Goal: Task Accomplishment & Management: Use online tool/utility

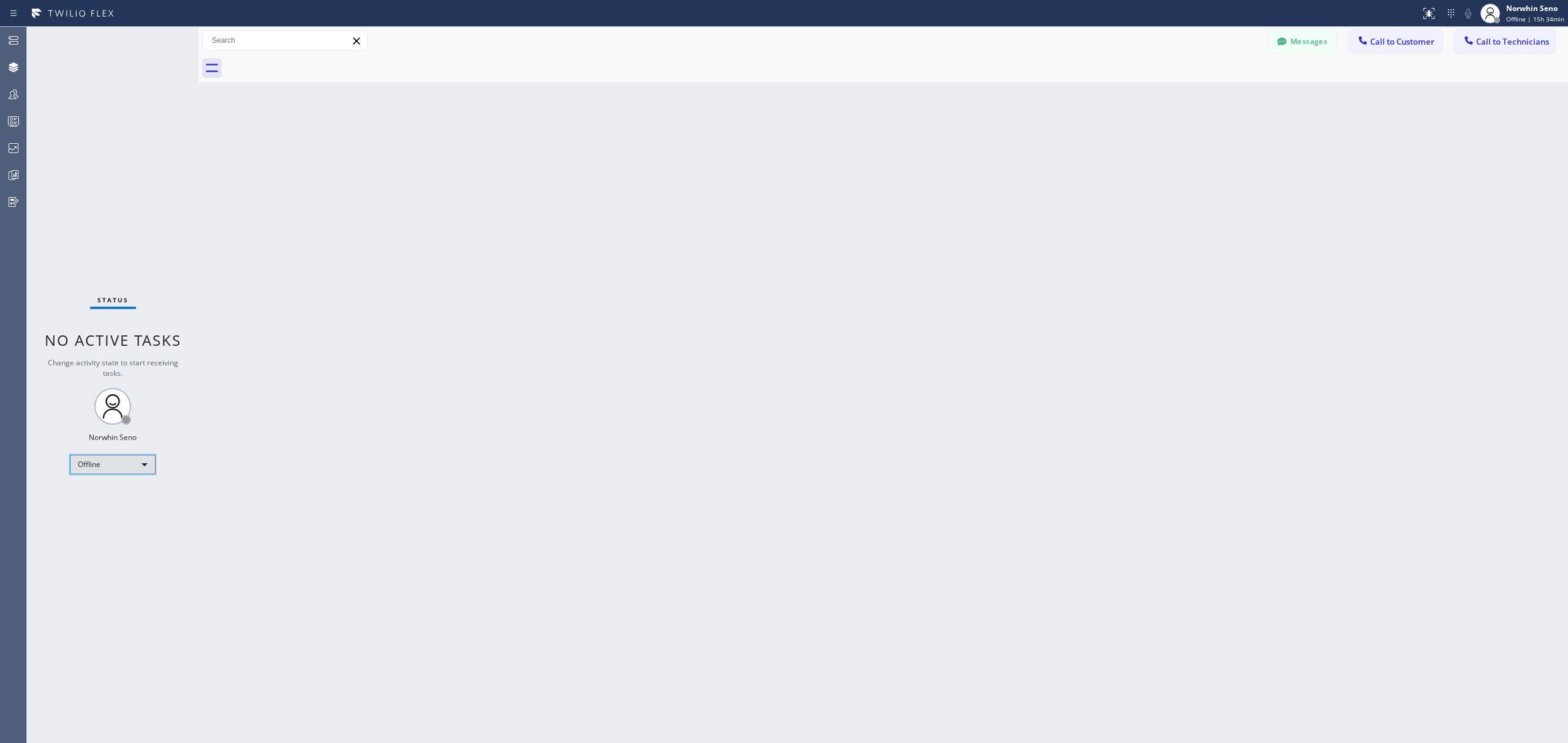
click at [115, 461] on div "Offline" at bounding box center [112, 465] width 86 height 20
click at [128, 512] on li "Unavailable" at bounding box center [111, 512] width 82 height 15
click at [25, 125] on div at bounding box center [13, 121] width 27 height 15
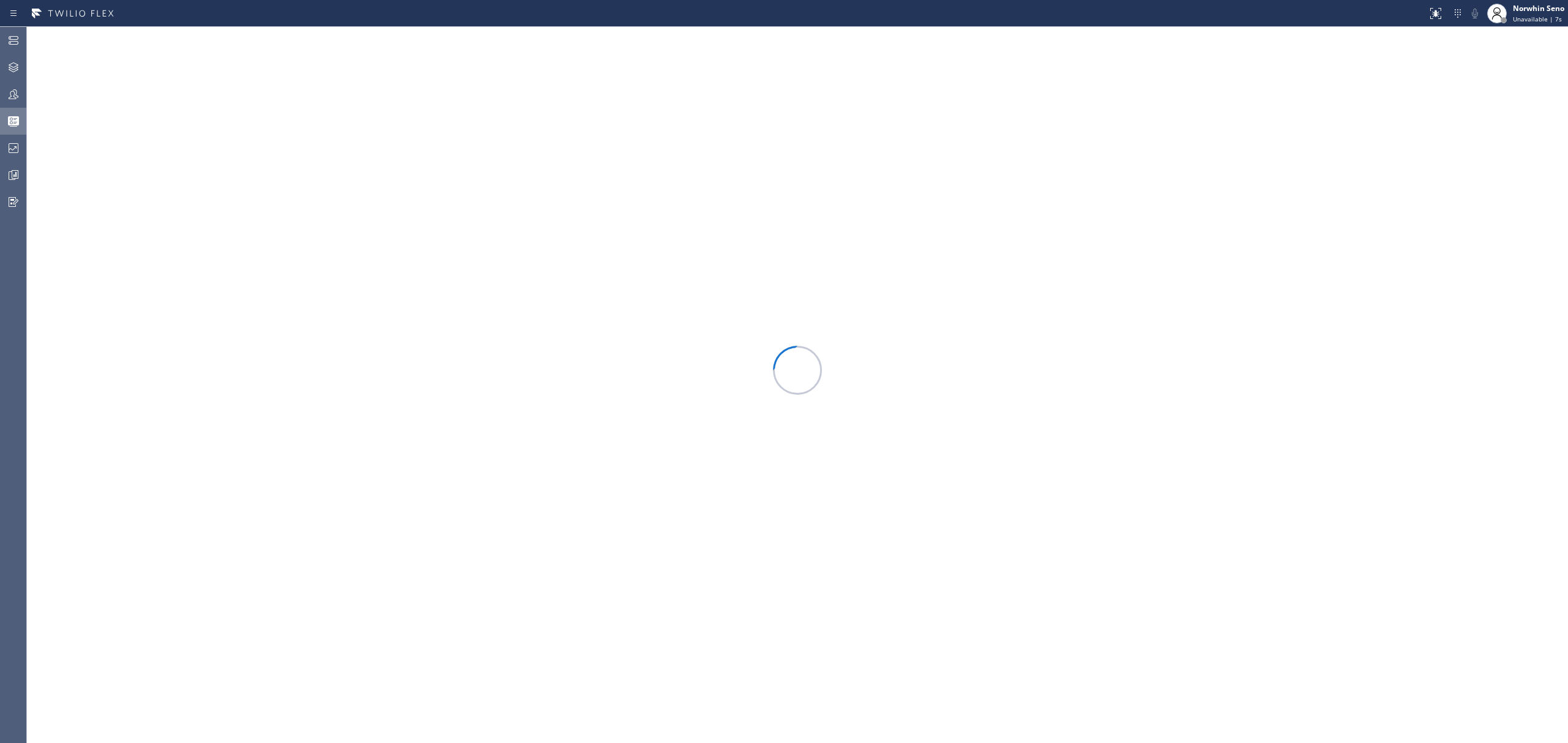
click at [13, 119] on icon at bounding box center [13, 120] width 11 height 9
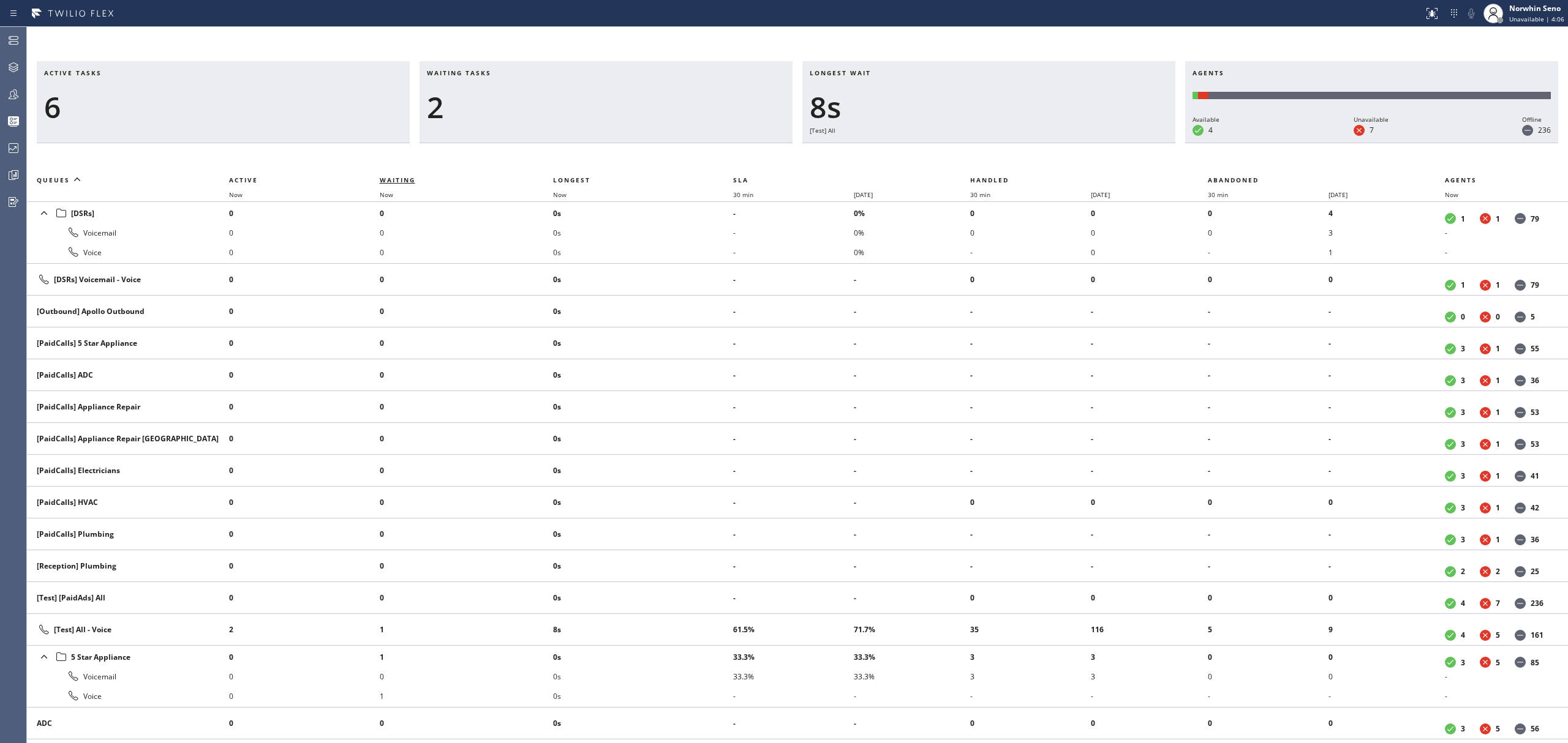
click at [397, 177] on span "Waiting" at bounding box center [397, 179] width 36 height 9
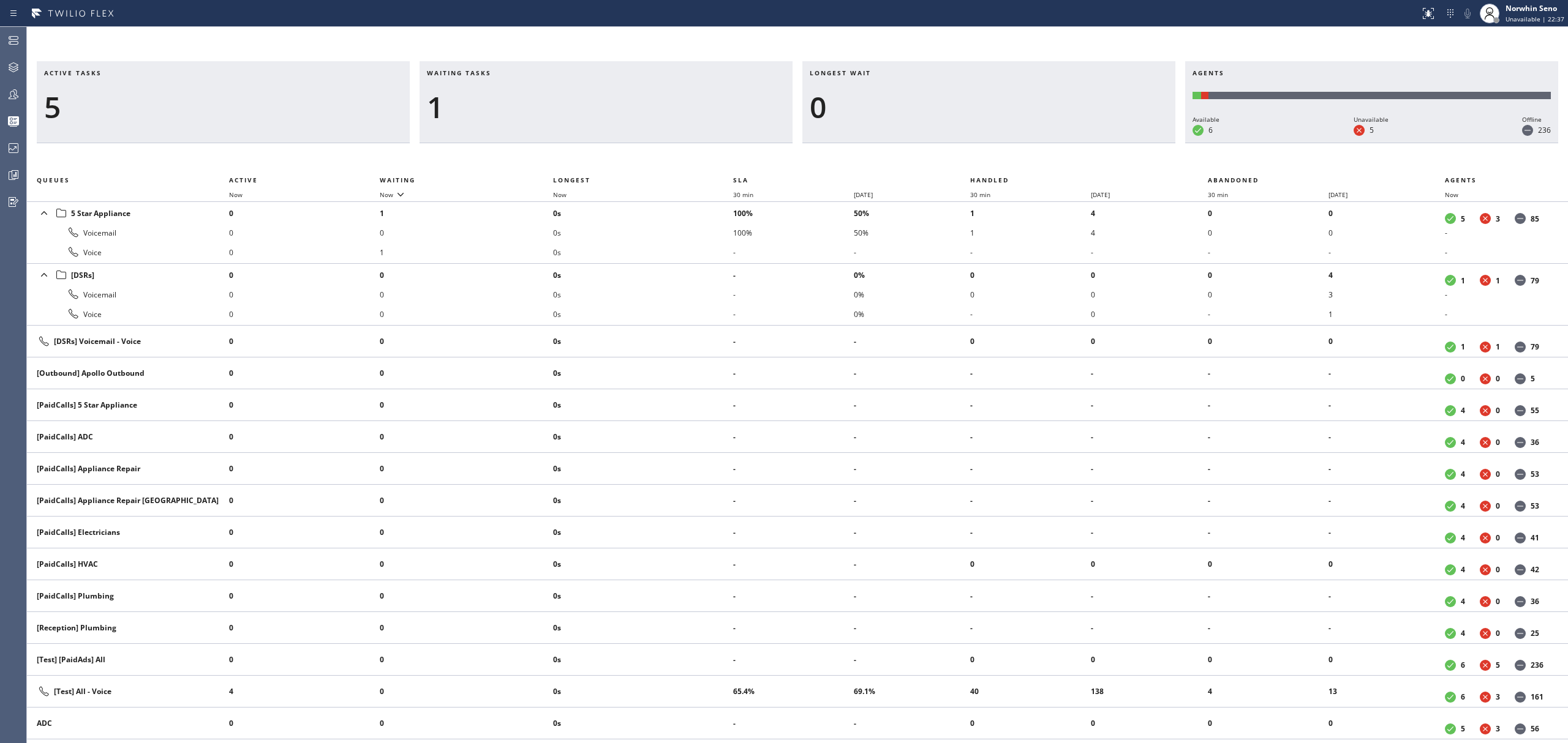
click at [494, 100] on div "1" at bounding box center [607, 107] width 359 height 36
click at [442, 68] on span "Waiting tasks" at bounding box center [459, 72] width 64 height 9
click at [681, 111] on div "1" at bounding box center [607, 107] width 359 height 36
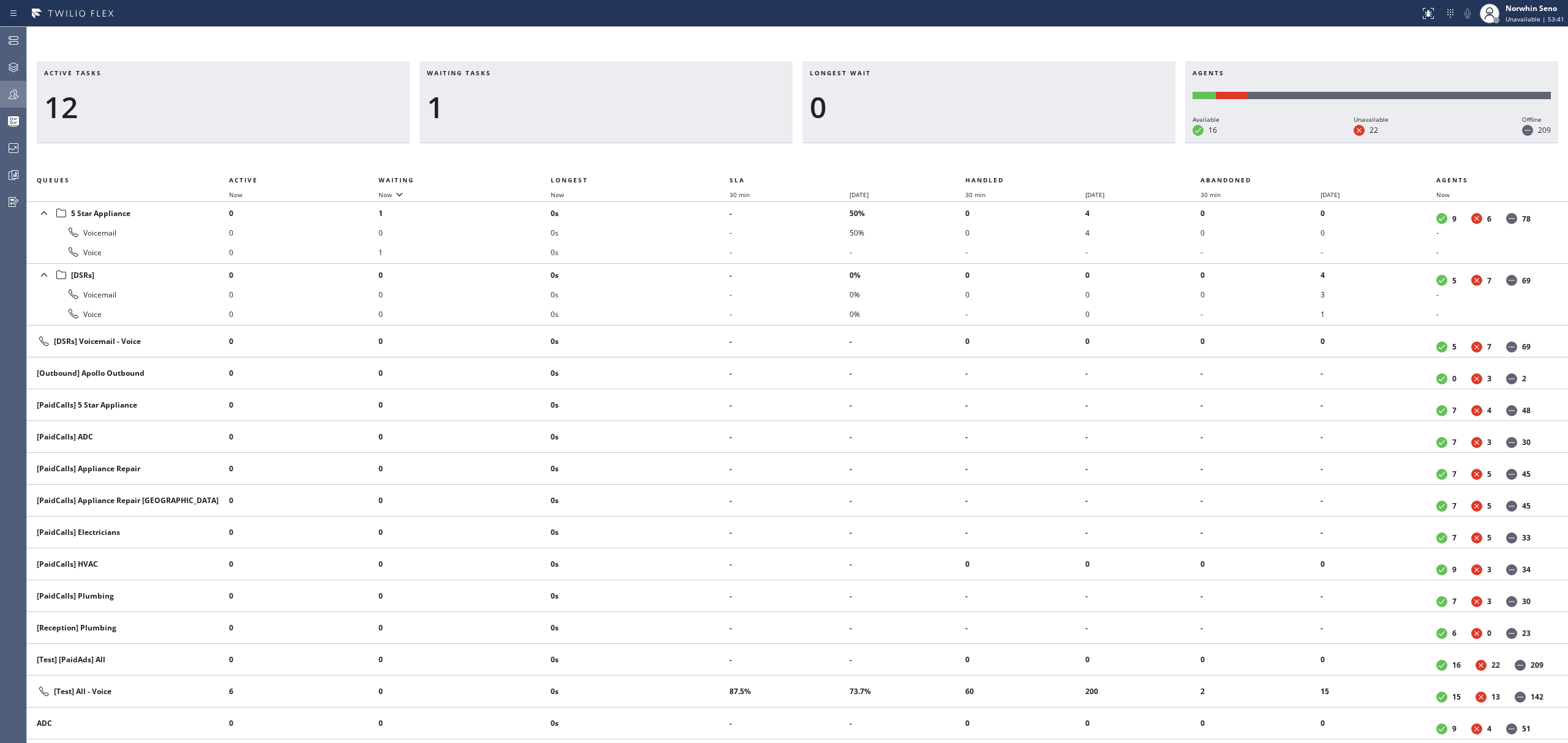
click at [7, 94] on icon at bounding box center [13, 94] width 15 height 15
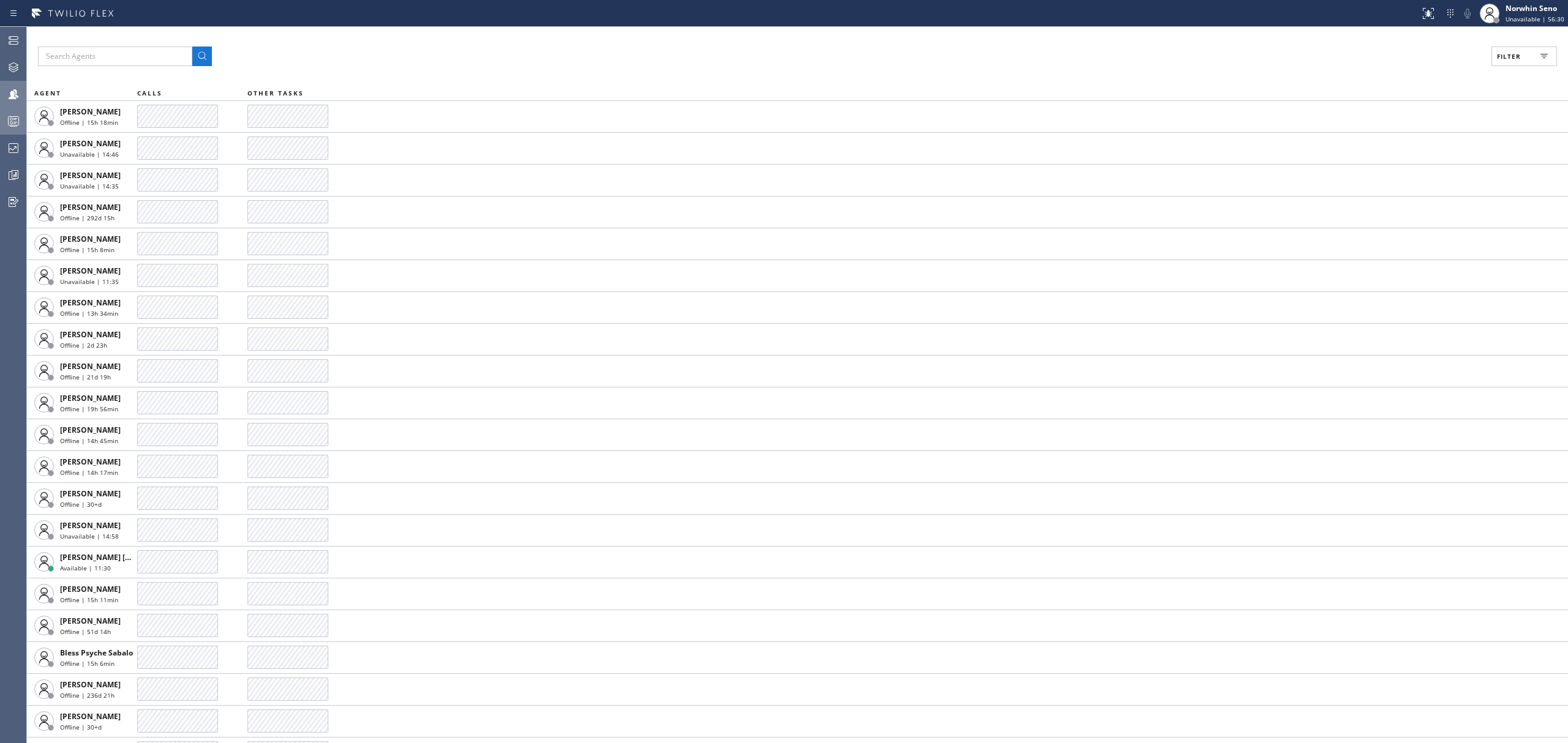
click at [15, 116] on icon at bounding box center [13, 121] width 15 height 15
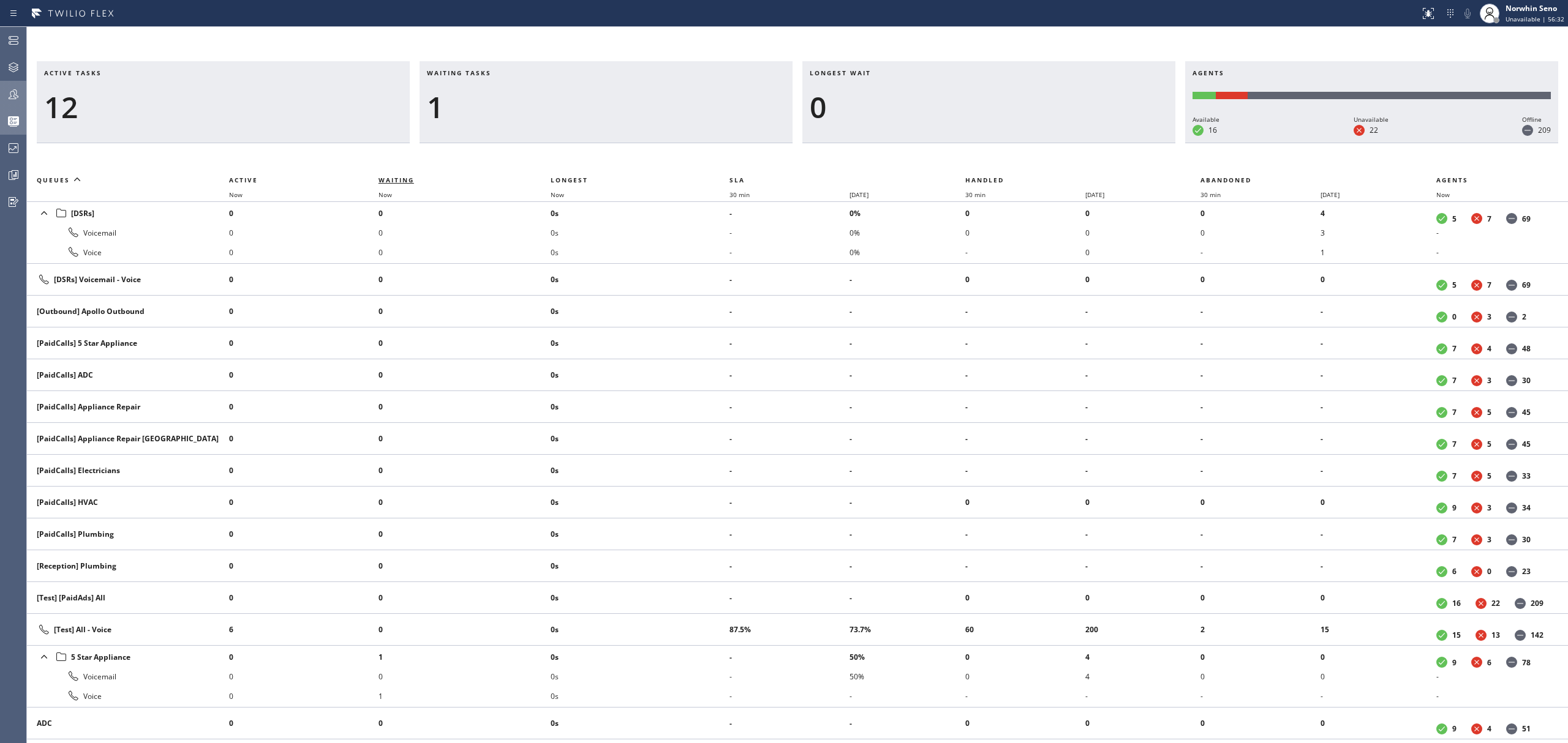
click at [403, 182] on span "Waiting" at bounding box center [396, 179] width 36 height 9
